Goal: Download file/media

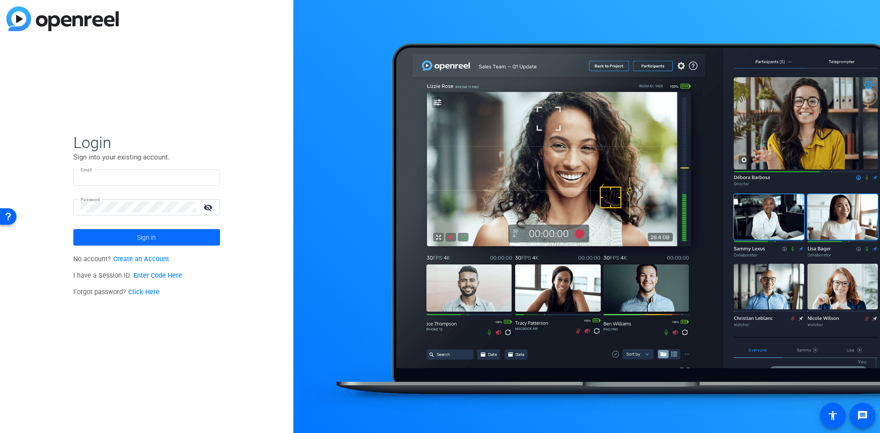
type input "[PERSON_NAME][EMAIL_ADDRESS][PERSON_NAME][DOMAIN_NAME]"
click at [138, 237] on span "Sign in" at bounding box center [146, 237] width 19 height 23
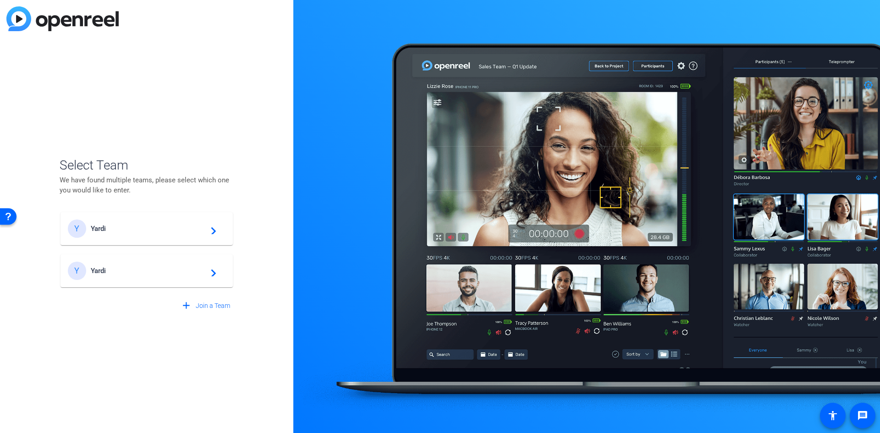
click at [91, 228] on span "Yardi" at bounding box center [148, 228] width 115 height 8
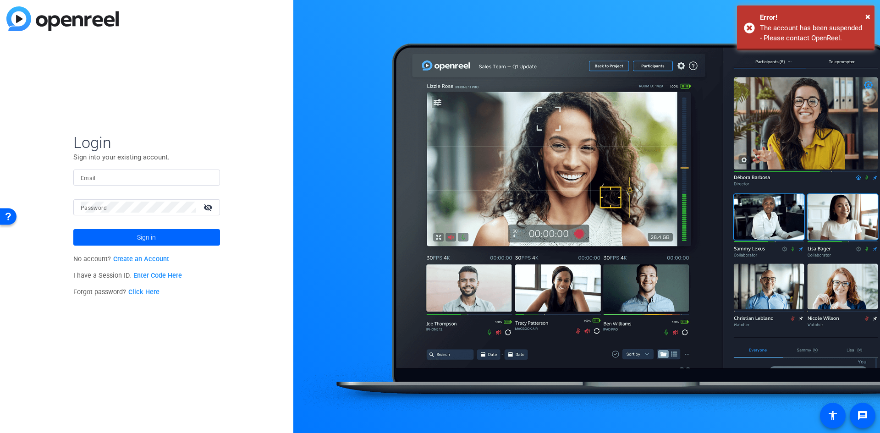
type input "kris.panks@yardi.com"
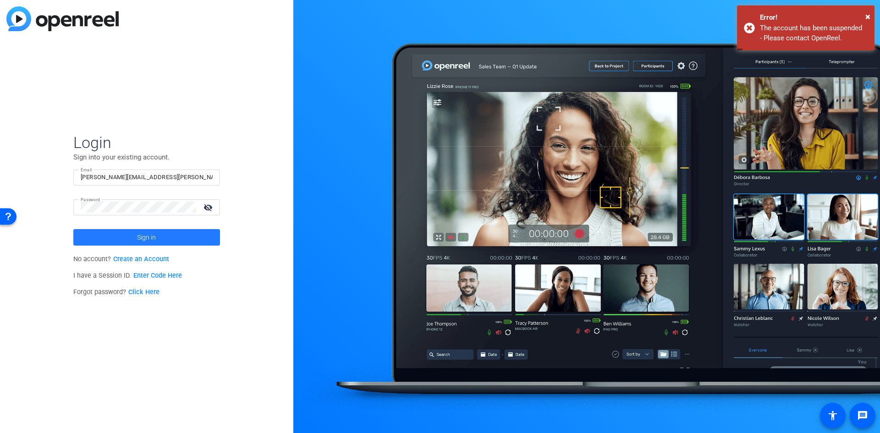
click at [143, 238] on span "Sign in" at bounding box center [146, 237] width 19 height 23
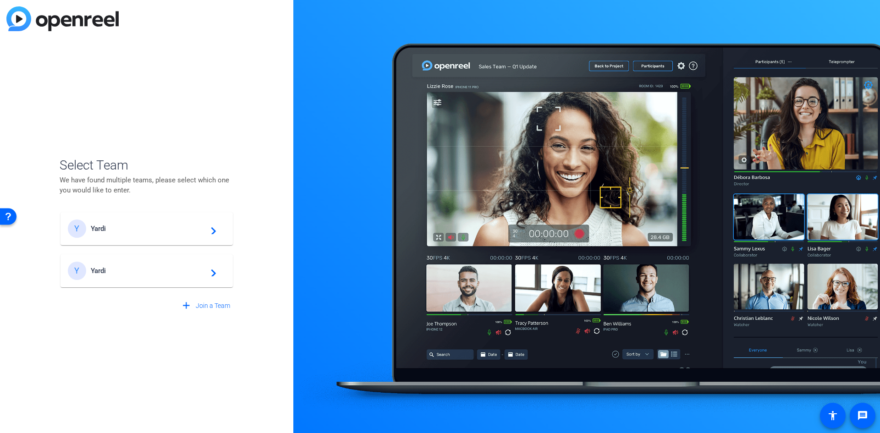
click at [98, 269] on span "Yardi" at bounding box center [148, 271] width 115 height 8
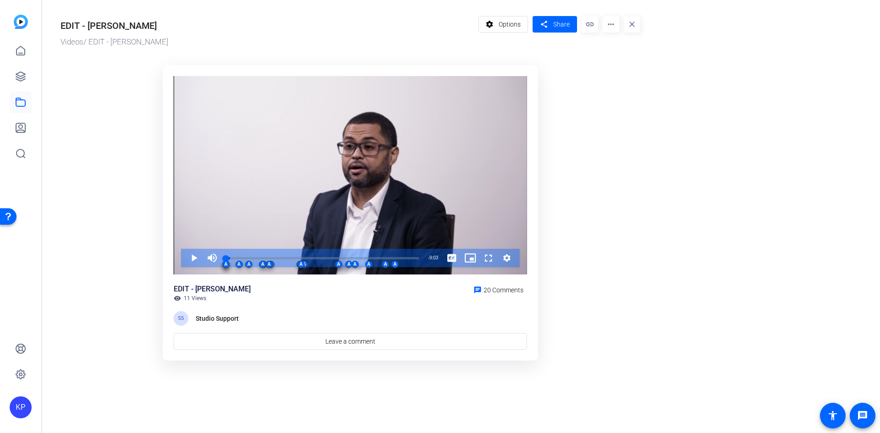
click at [609, 27] on mat-icon "more_horiz" at bounding box center [610, 24] width 16 height 16
click at [633, 64] on span "Download" at bounding box center [630, 63] width 40 height 11
